Goal: Task Accomplishment & Management: Use online tool/utility

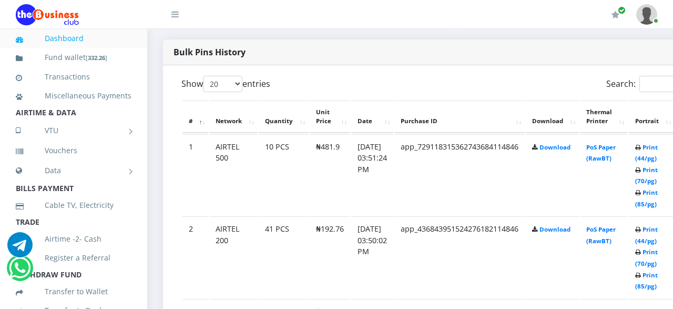
scroll to position [547, 0]
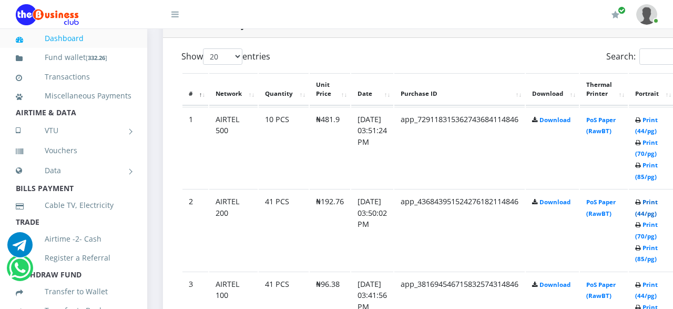
click at [658, 204] on link "Print (44/pg)" at bounding box center [646, 207] width 23 height 19
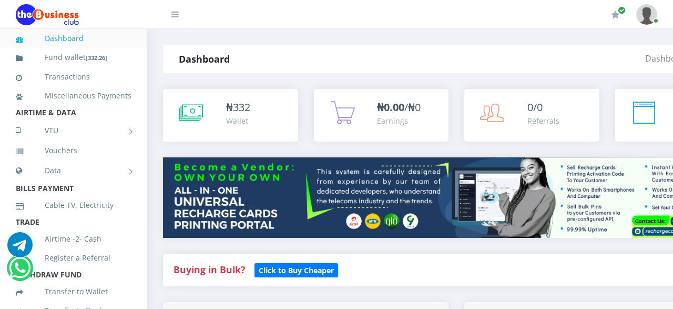
scroll to position [547, 0]
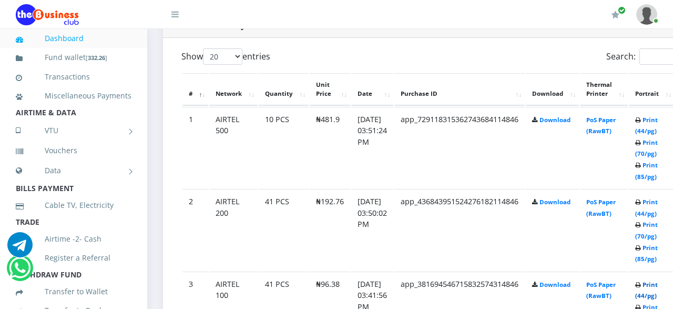
click at [658, 286] on link "Print (44/pg)" at bounding box center [646, 289] width 23 height 19
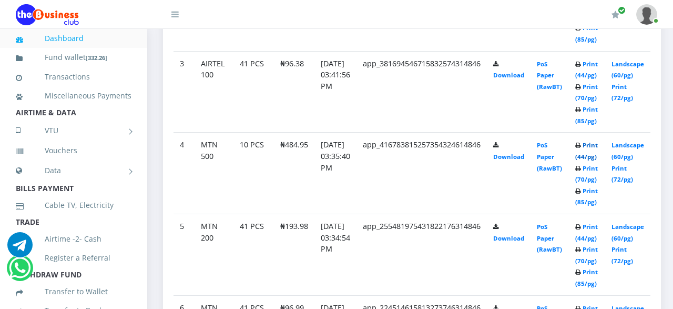
scroll to position [738, 0]
click at [598, 147] on link "Print (44/pg)" at bounding box center [586, 150] width 23 height 19
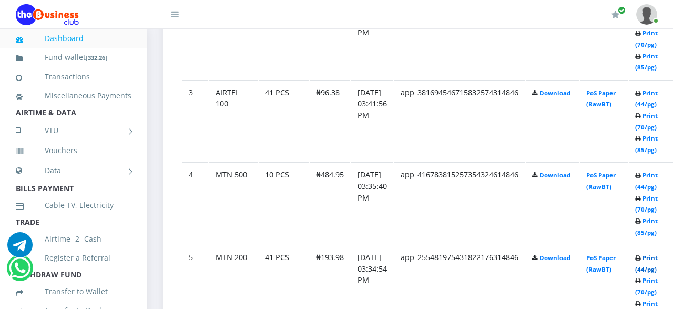
scroll to position [808, 0]
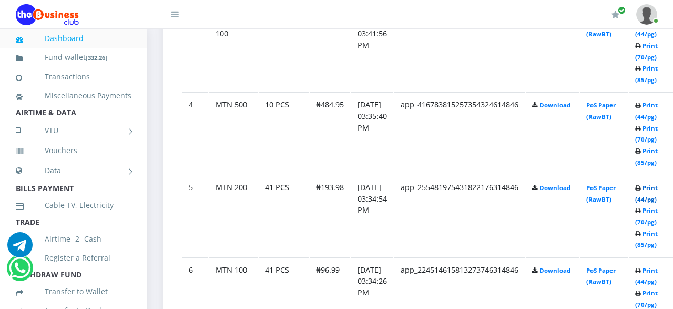
click at [658, 187] on link "Print (44/pg)" at bounding box center [646, 193] width 23 height 19
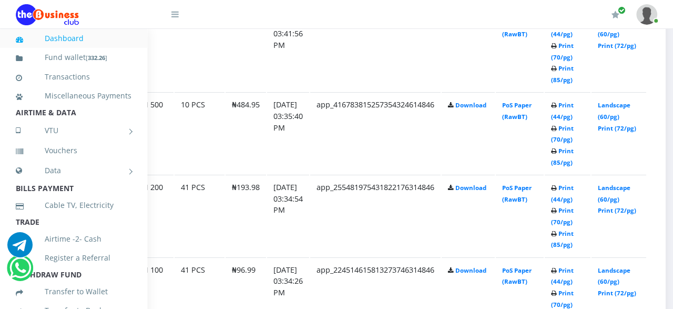
scroll to position [808, 84]
click at [574, 272] on link "Print (44/pg)" at bounding box center [562, 275] width 23 height 19
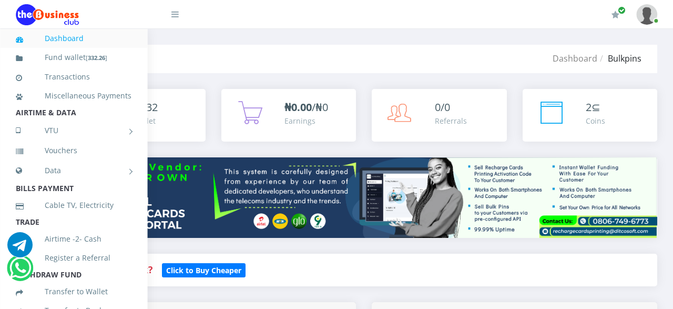
scroll to position [0, 109]
click at [72, 42] on link "Dashboard" at bounding box center [74, 38] width 116 height 24
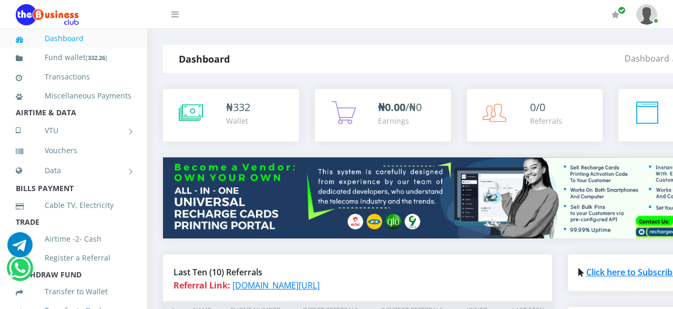
click at [652, 18] on img at bounding box center [646, 14] width 21 height 21
click at [612, 70] on link "Logout" at bounding box center [618, 73] width 68 height 17
